Goal: Information Seeking & Learning: Learn about a topic

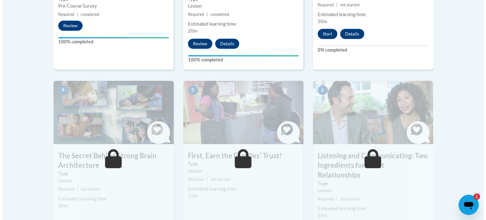
scroll to position [313, 0]
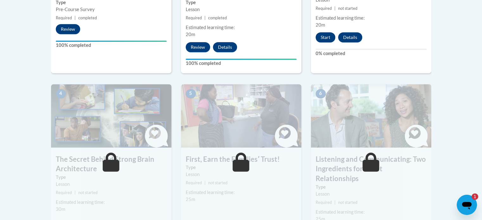
click at [327, 35] on button "Start" at bounding box center [325, 37] width 20 height 10
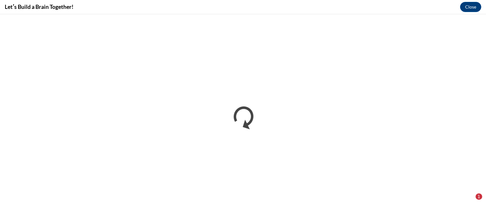
scroll to position [0, 0]
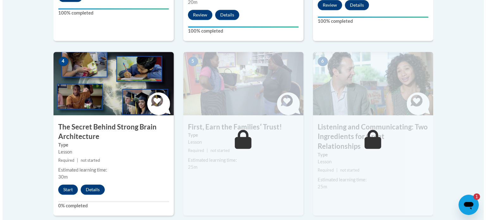
scroll to position [346, 0]
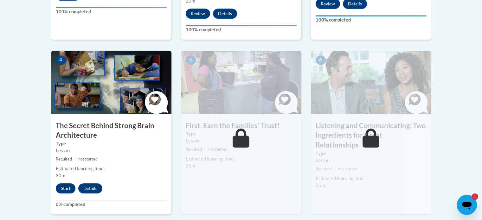
click at [69, 188] on button "Start" at bounding box center [66, 188] width 20 height 10
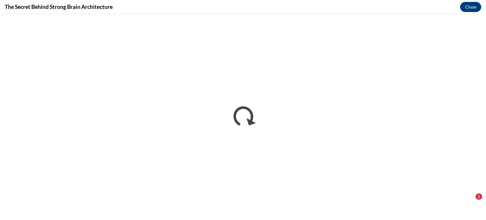
scroll to position [0, 0]
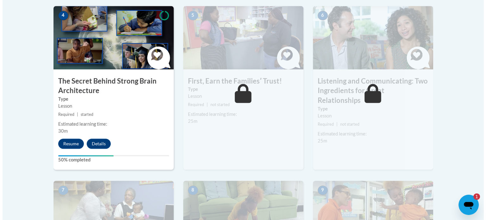
scroll to position [392, 0]
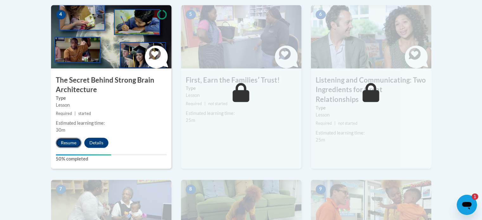
click at [73, 143] on button "Resume" at bounding box center [69, 143] width 26 height 10
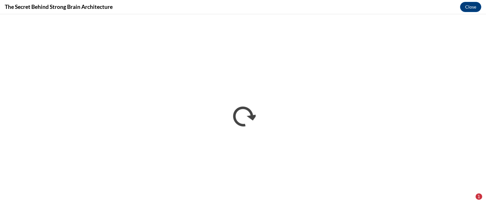
scroll to position [0, 0]
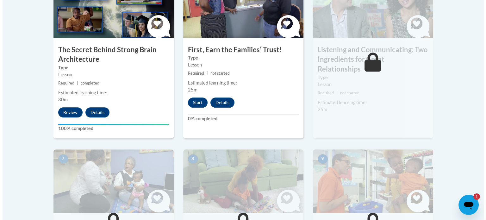
scroll to position [422, 0]
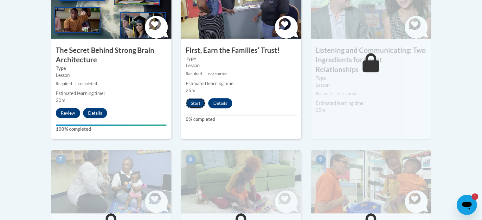
click at [197, 103] on button "Start" at bounding box center [196, 103] width 20 height 10
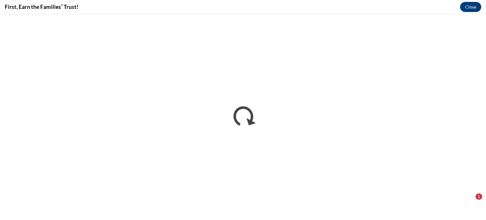
scroll to position [0, 0]
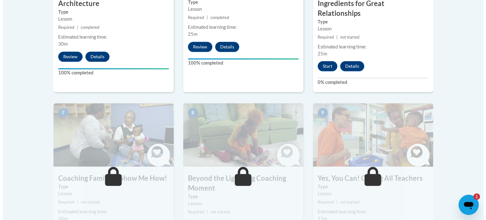
scroll to position [477, 0]
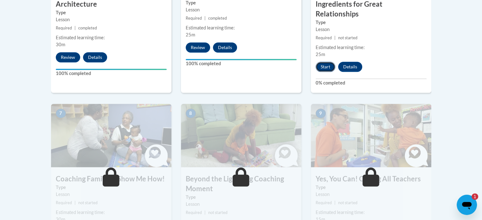
click at [330, 62] on button "Start" at bounding box center [325, 67] width 20 height 10
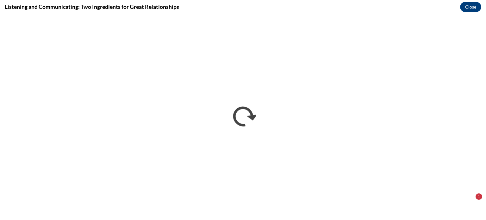
scroll to position [0, 0]
